Goal: Task Accomplishment & Management: Manage account settings

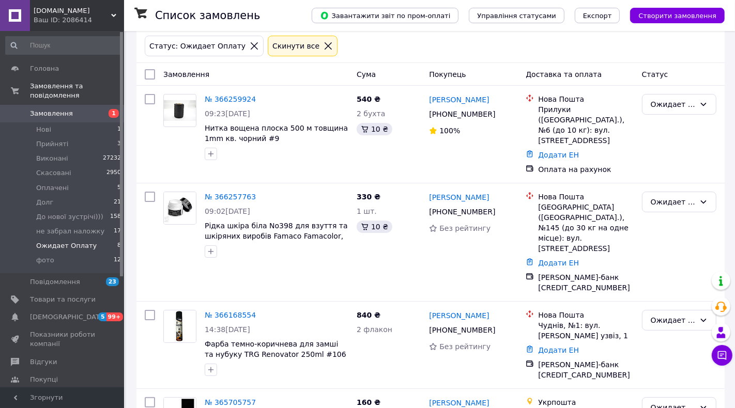
scroll to position [49, 0]
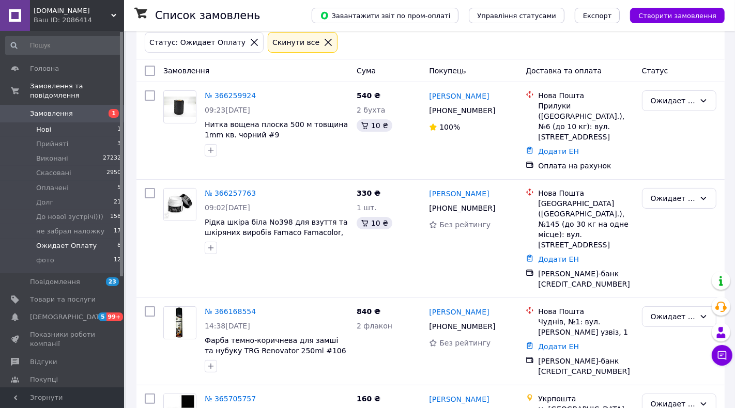
click at [52, 130] on li "Нові 1" at bounding box center [63, 129] width 127 height 14
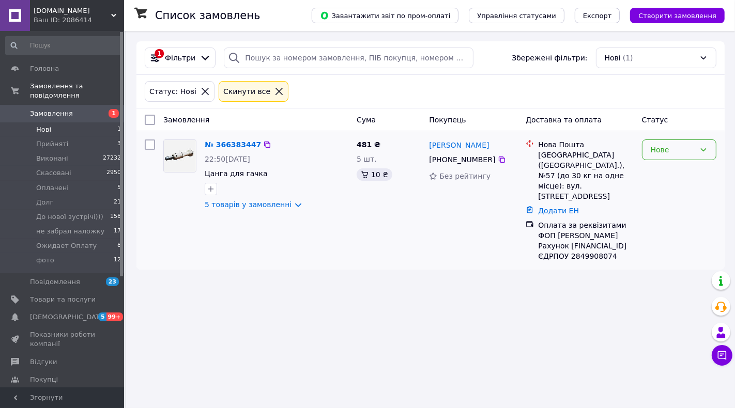
click at [655, 150] on div "Нове" at bounding box center [673, 149] width 44 height 11
click at [661, 170] on li "Прийнято" at bounding box center [678, 170] width 73 height 19
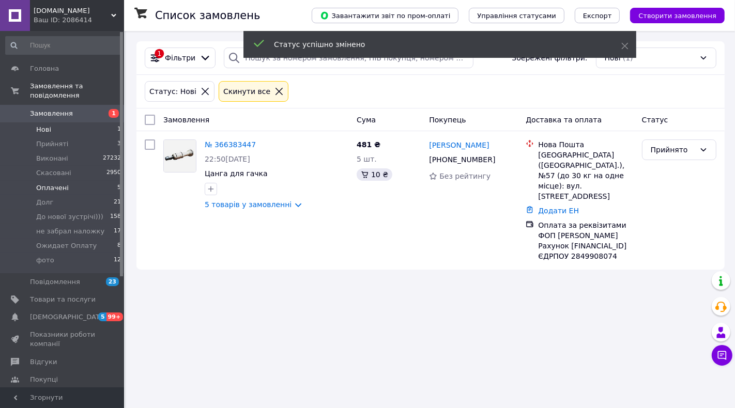
click at [56, 184] on span "Оплачені" at bounding box center [52, 187] width 33 height 9
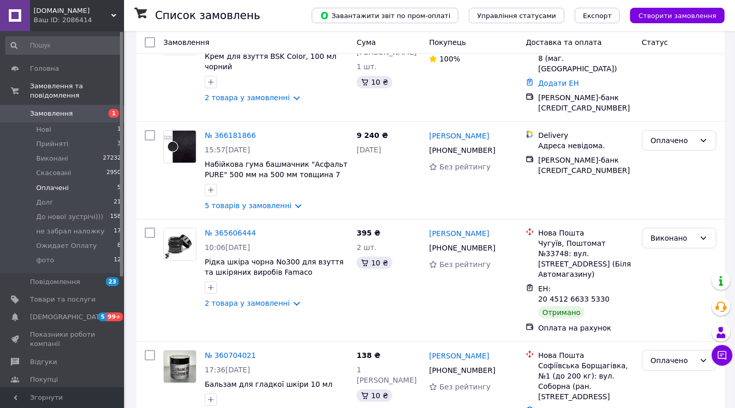
scroll to position [265, 0]
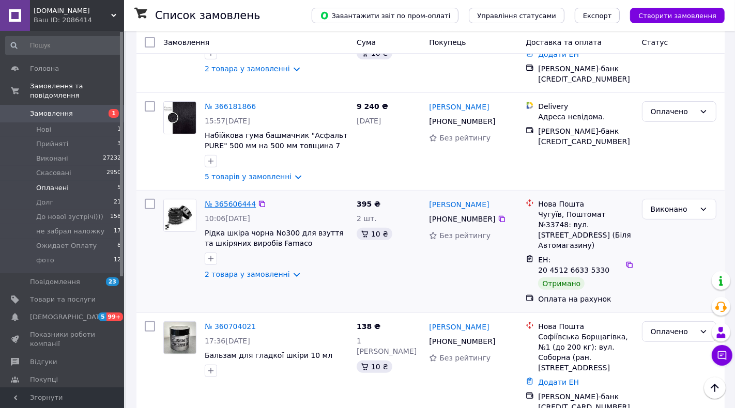
click at [235, 200] on link "№ 365606444" at bounding box center [230, 204] width 51 height 8
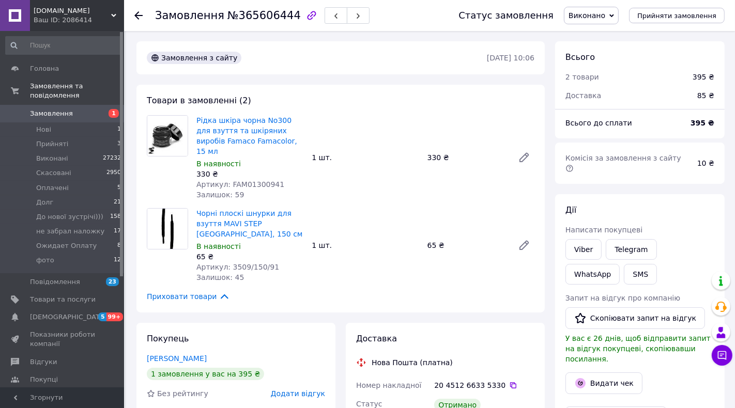
click at [136, 17] on use at bounding box center [138, 15] width 8 height 8
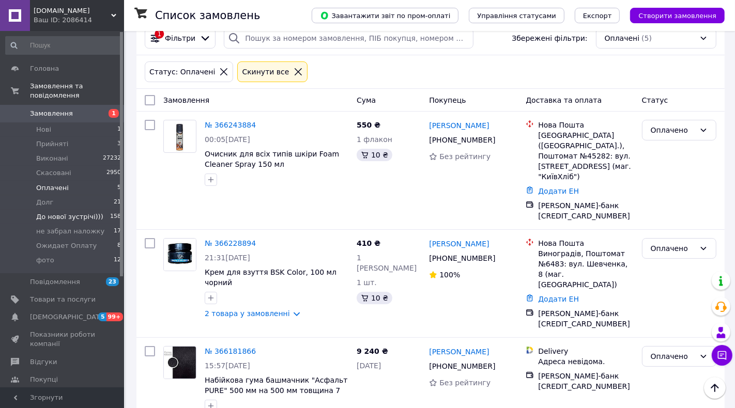
scroll to position [14, 0]
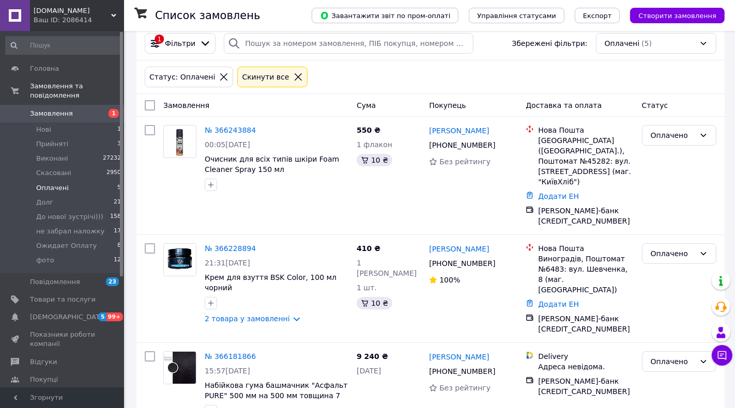
click at [53, 187] on span "Оплачені" at bounding box center [52, 187] width 33 height 9
